Goal: Information Seeking & Learning: Learn about a topic

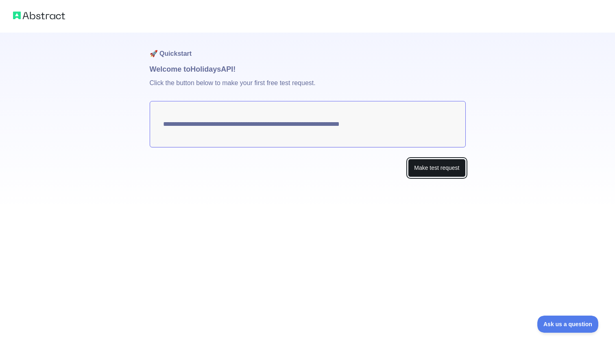
click at [440, 169] on button "Make test request" at bounding box center [436, 168] width 57 height 18
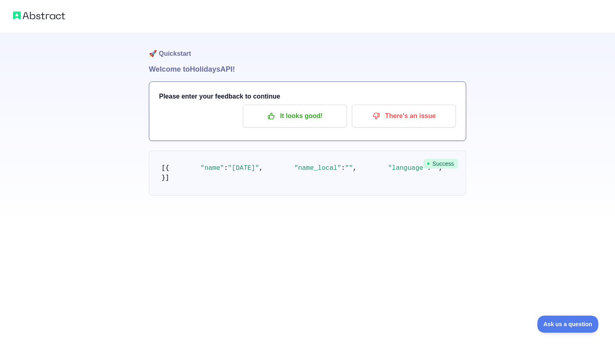
click at [213, 103] on div "Please enter your feedback to continue It looks good! There's an issue" at bounding box center [307, 111] width 317 height 59
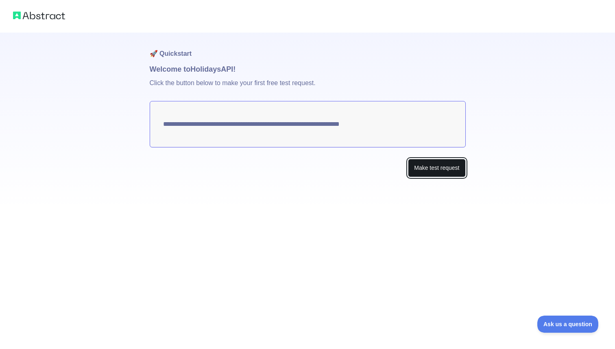
click at [444, 174] on button "Make test request" at bounding box center [436, 168] width 57 height 18
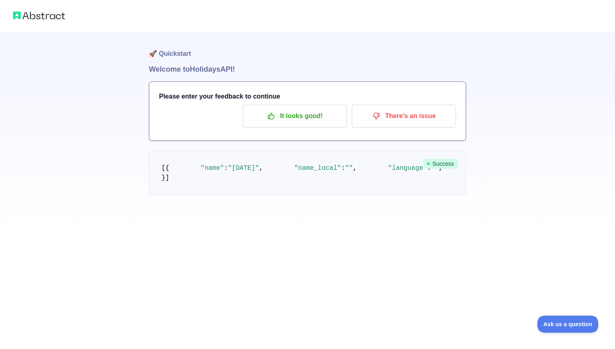
scroll to position [16, 0]
click at [573, 324] on span "Ask us a question" at bounding box center [564, 323] width 61 height 6
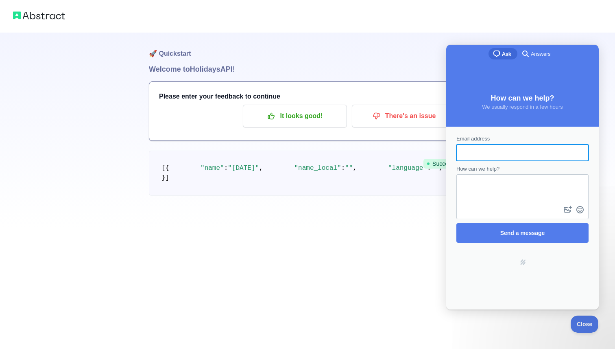
scroll to position [0, 0]
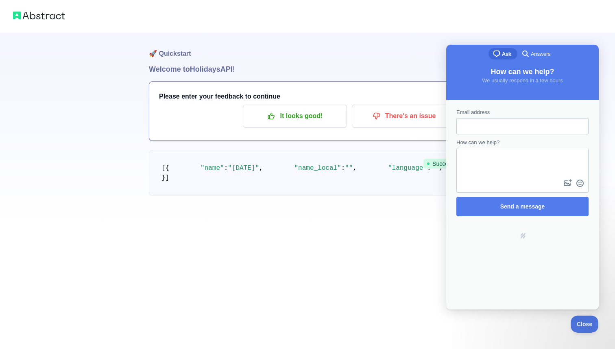
click at [372, 189] on pre "[ { "name" : "[DATE]" , "name_local" : "" , "language" : "" , "description" : "…" at bounding box center [308, 173] width 318 height 45
click at [307, 109] on p "It looks good!" at bounding box center [295, 116] width 92 height 14
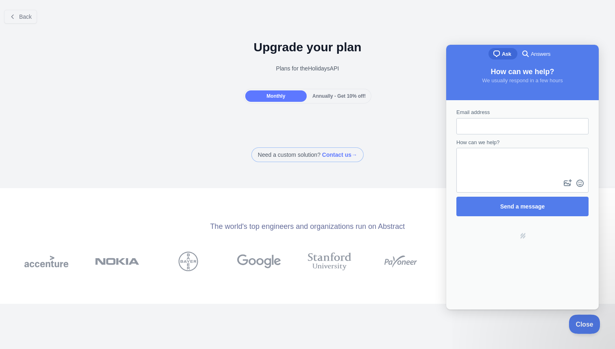
click at [585, 329] on button "Close" at bounding box center [583, 322] width 28 height 17
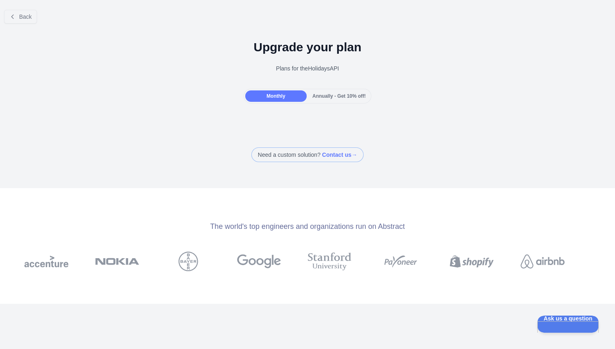
click at [392, 124] on div at bounding box center [307, 120] width 615 height 16
click at [26, 23] on button "Back" at bounding box center [20, 17] width 33 height 14
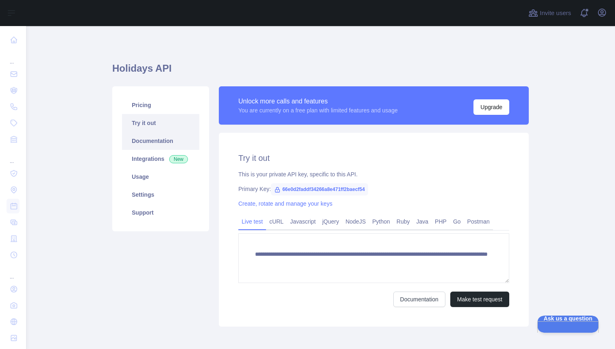
click at [163, 137] on link "Documentation" at bounding box center [160, 141] width 77 height 18
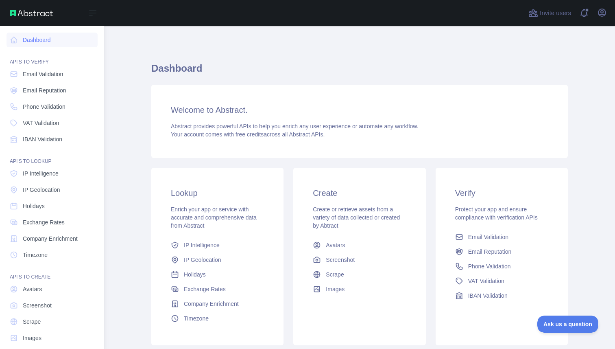
scroll to position [9, 0]
